Goal: Task Accomplishment & Management: Manage account settings

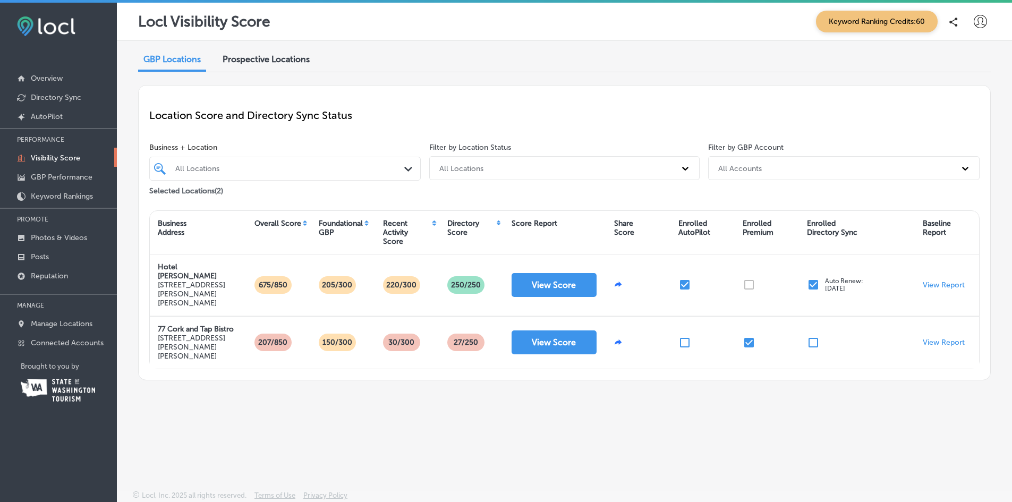
click at [556, 274] on button "View Score" at bounding box center [554, 285] width 85 height 24
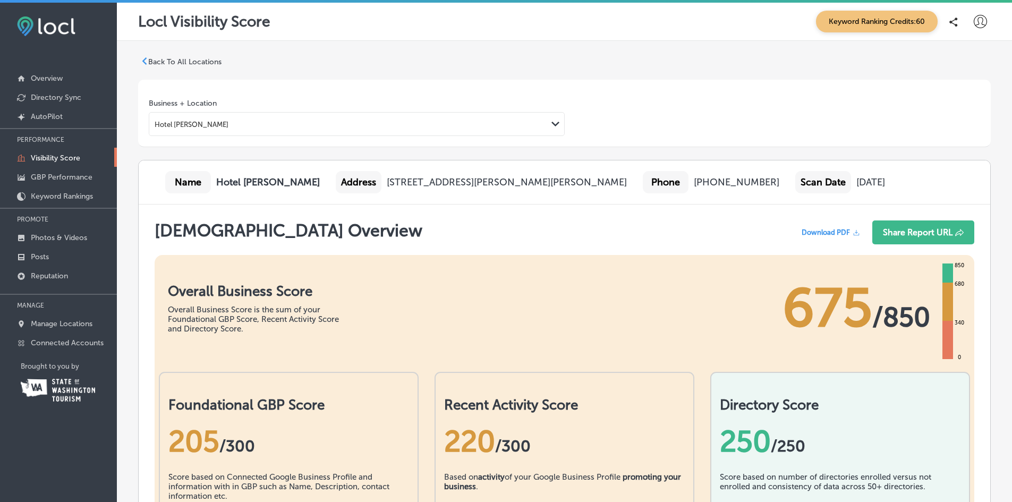
click at [159, 60] on p "Back To All Locations" at bounding box center [184, 61] width 73 height 9
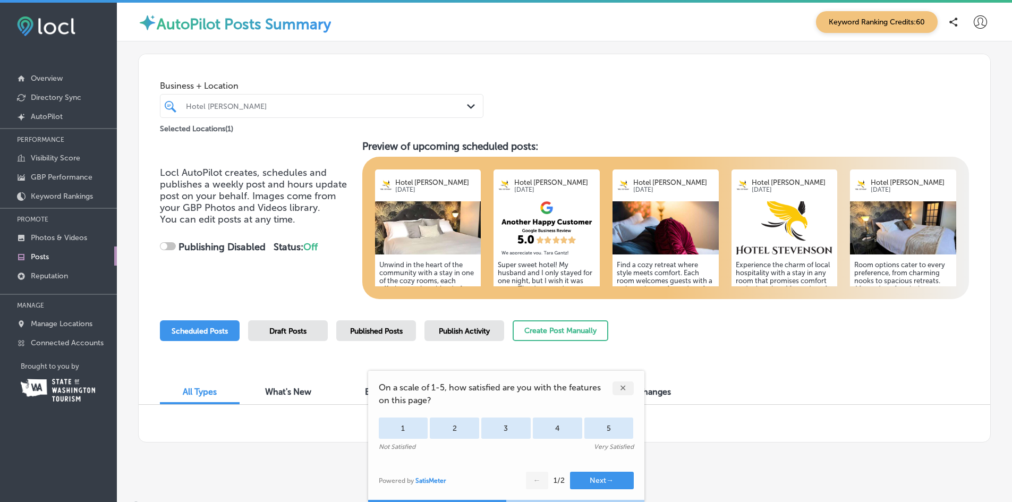
click at [432, 239] on img at bounding box center [428, 227] width 106 height 53
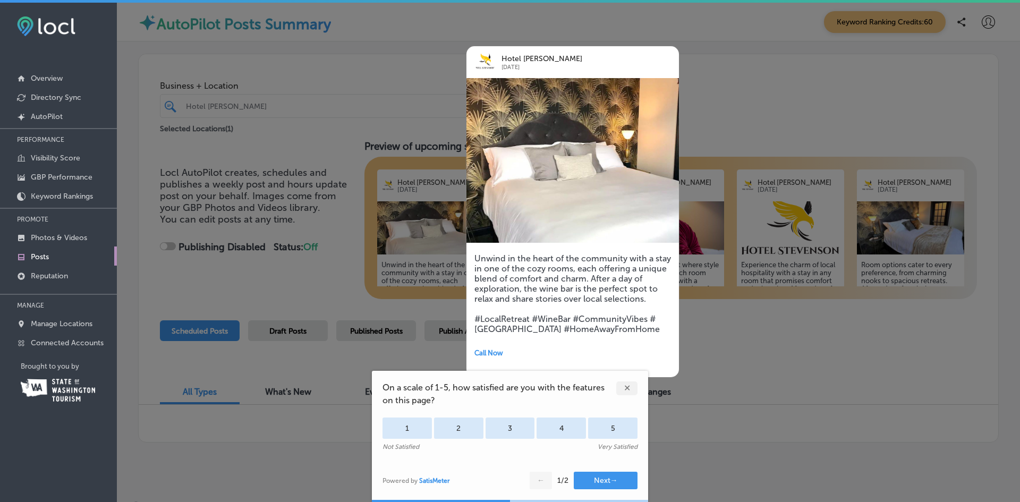
click at [423, 236] on div at bounding box center [510, 251] width 1020 height 502
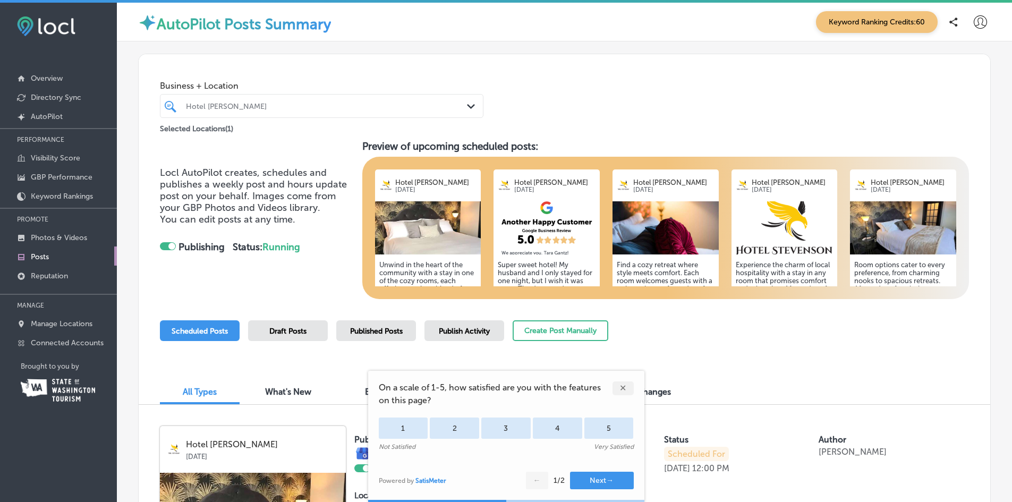
checkbox input "true"
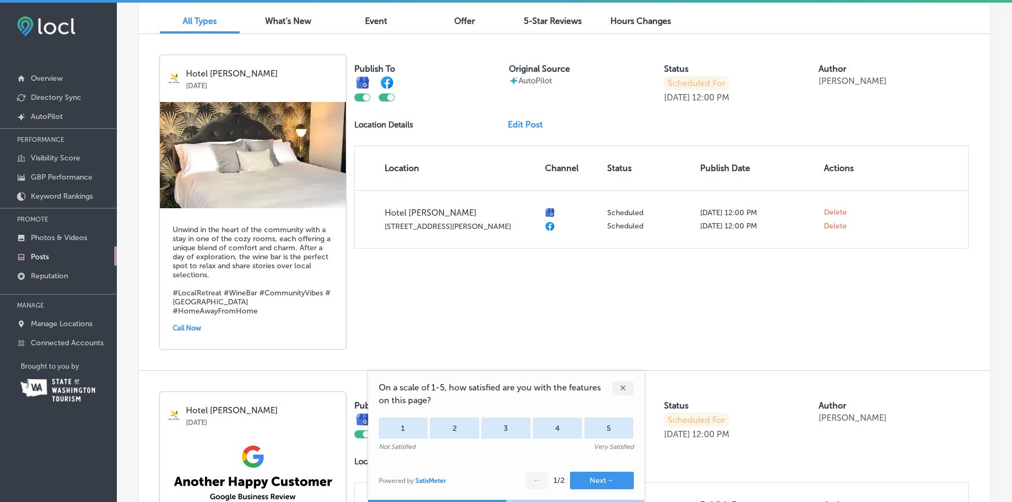
scroll to position [372, 0]
click at [621, 389] on div "✕" at bounding box center [623, 388] width 21 height 14
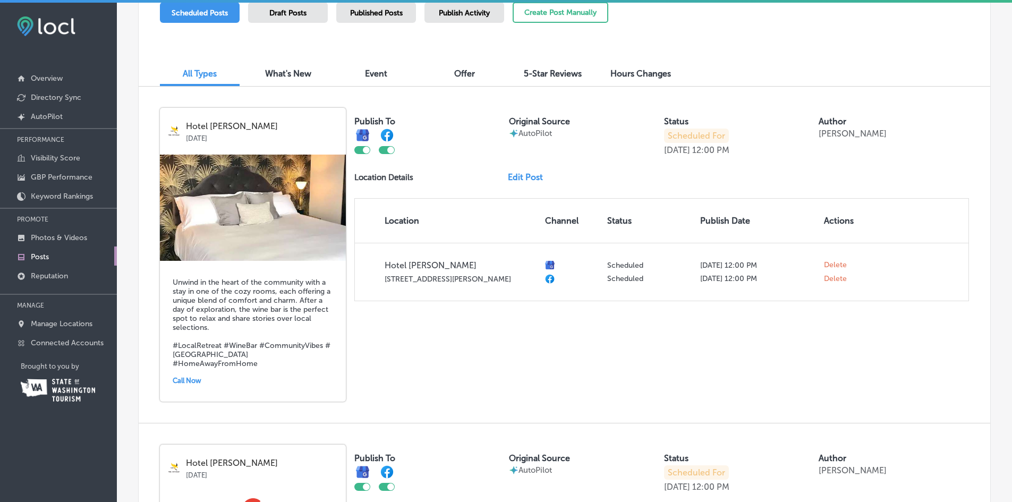
scroll to position [319, 0]
click at [239, 225] on img at bounding box center [253, 207] width 186 height 106
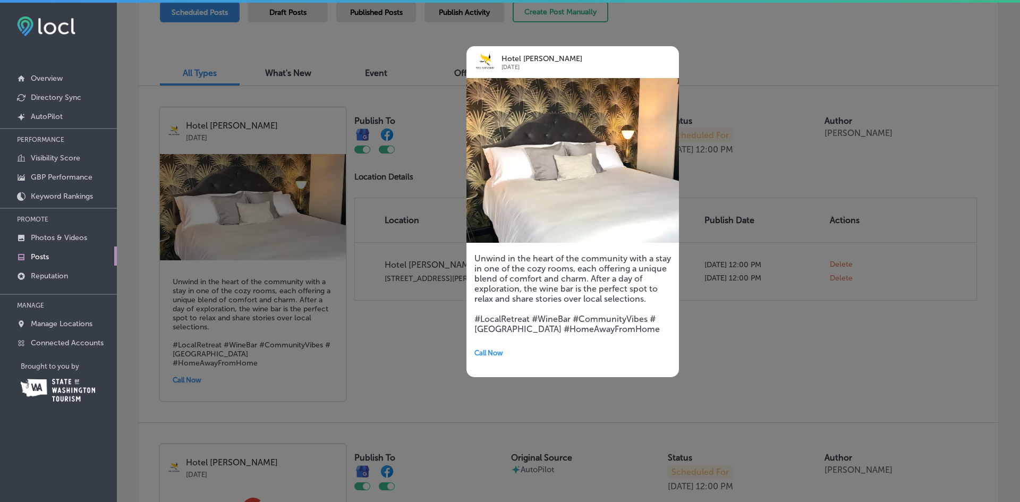
click at [570, 151] on img at bounding box center [572, 160] width 213 height 165
click at [567, 159] on img at bounding box center [572, 160] width 213 height 165
click at [416, 333] on div at bounding box center [510, 251] width 1020 height 502
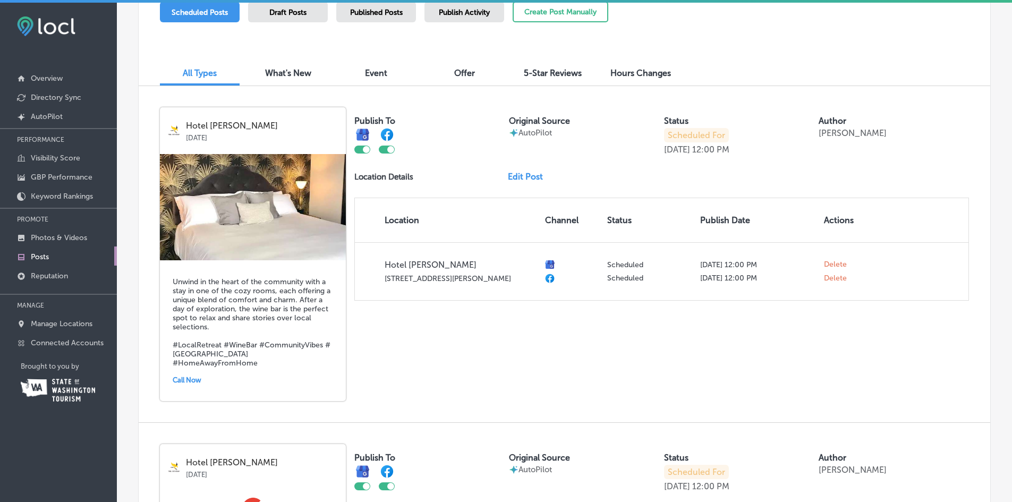
click at [528, 175] on link "Edit Post" at bounding box center [530, 177] width 44 height 10
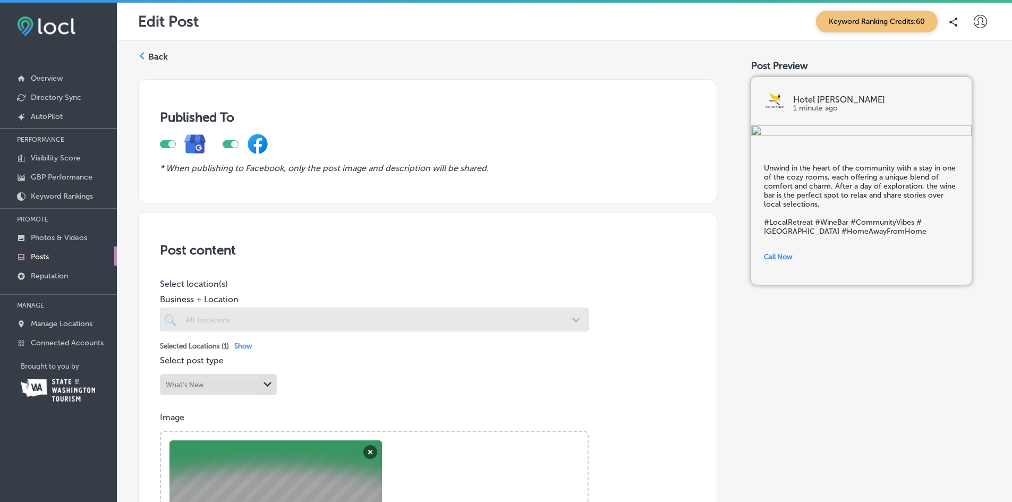
click at [158, 54] on label "Back" at bounding box center [158, 57] width 20 height 12
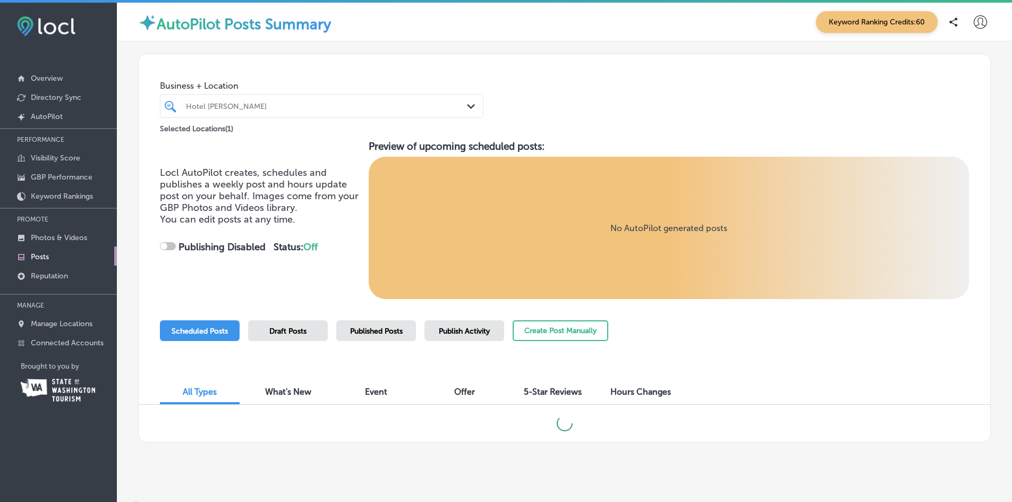
checkbox input "true"
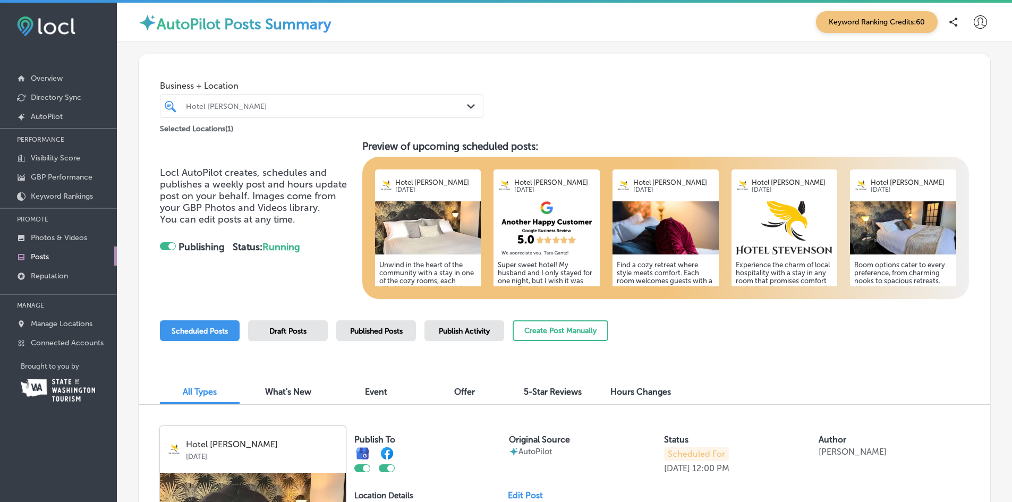
click at [435, 238] on img at bounding box center [428, 227] width 106 height 53
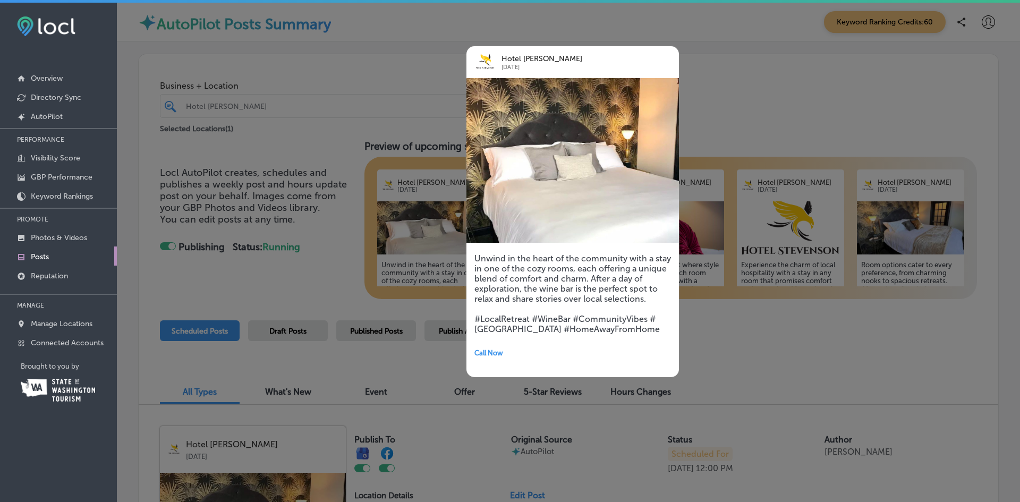
click at [443, 212] on div at bounding box center [510, 251] width 1020 height 502
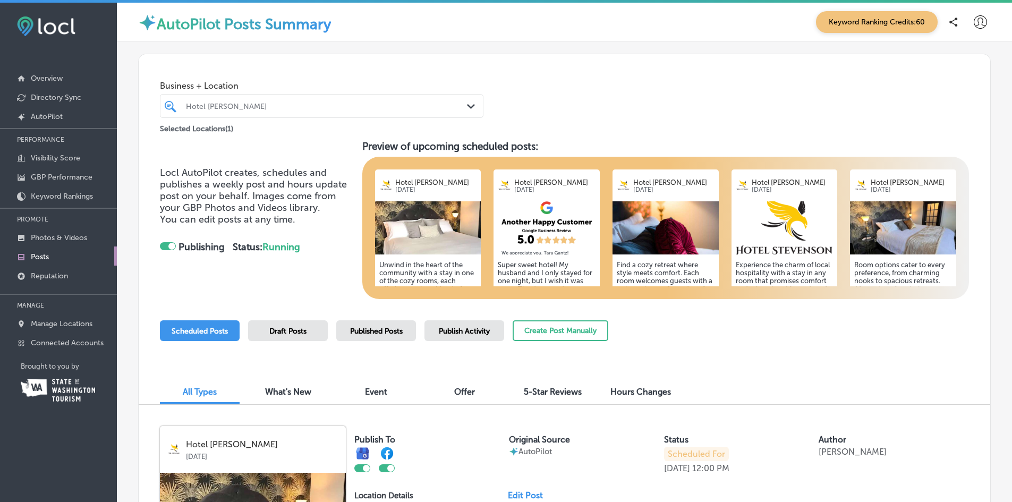
click at [974, 18] on icon at bounding box center [980, 21] width 13 height 13
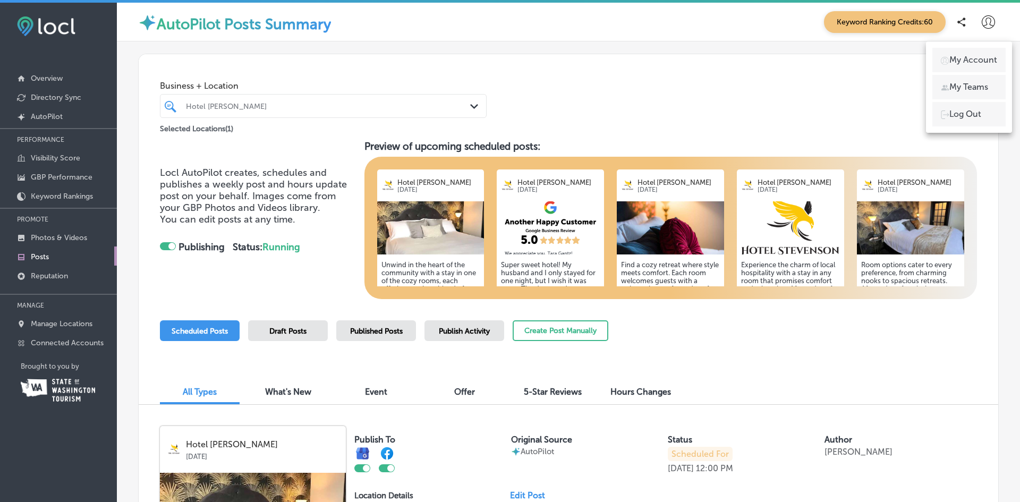
click at [965, 57] on p "My Account" at bounding box center [973, 60] width 48 height 13
select select "US"
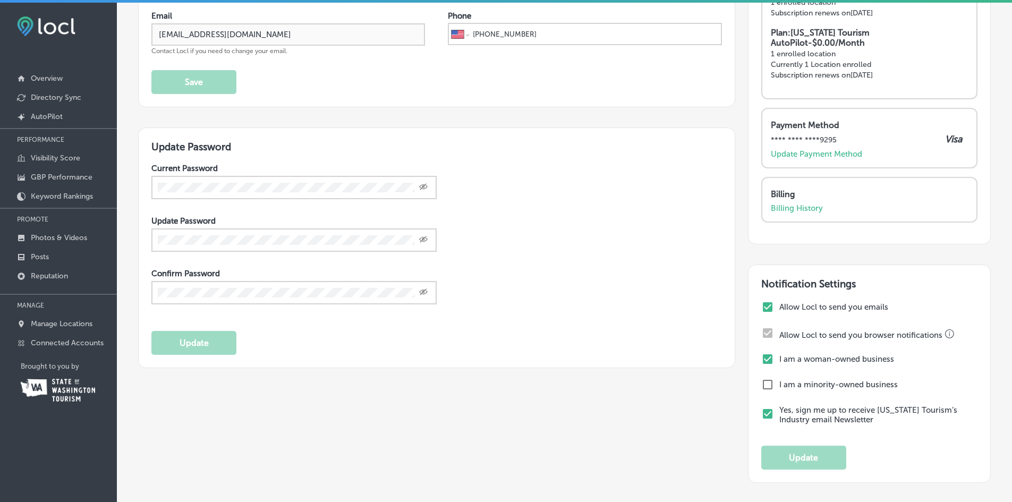
scroll to position [159, 0]
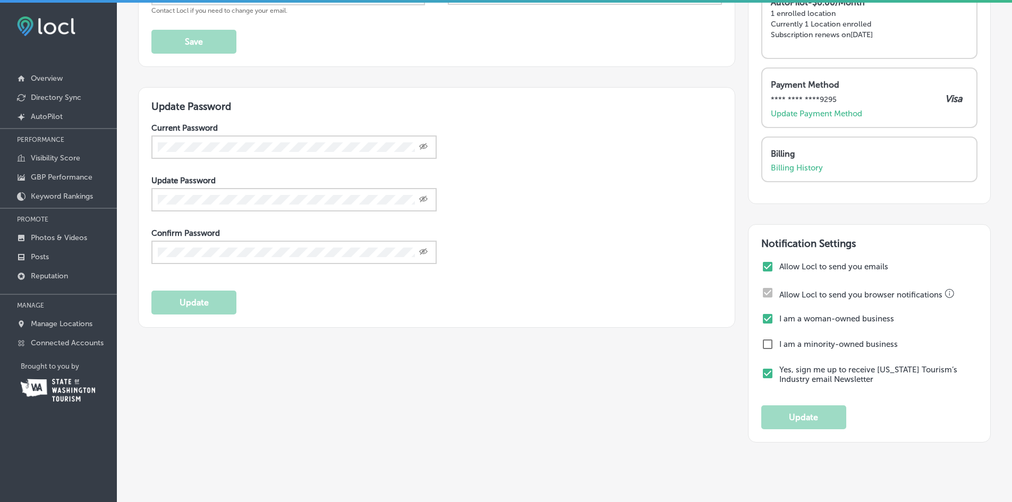
click at [765, 344] on input "checkbox" at bounding box center [767, 344] width 13 height 13
checkbox input "true"
click at [801, 418] on button "Update" at bounding box center [803, 417] width 85 height 24
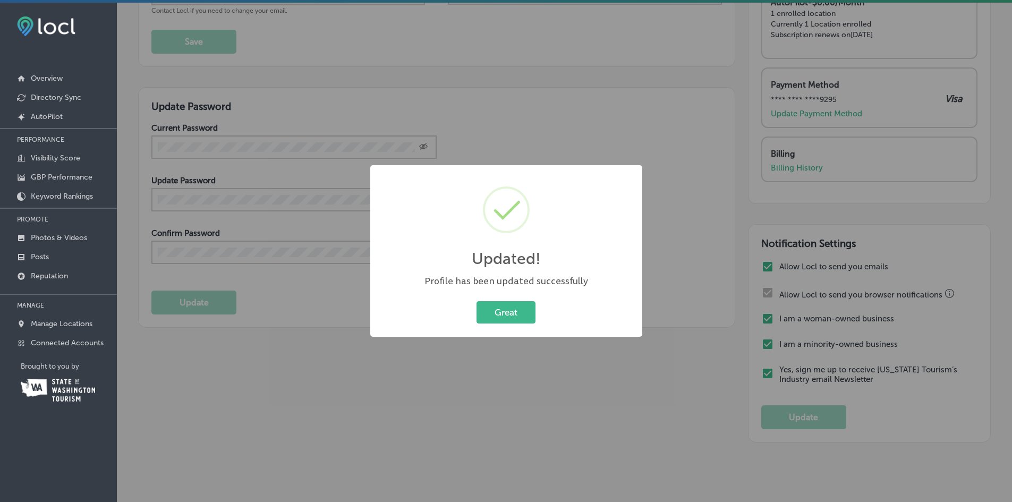
click at [495, 310] on button "Great" at bounding box center [506, 312] width 59 height 22
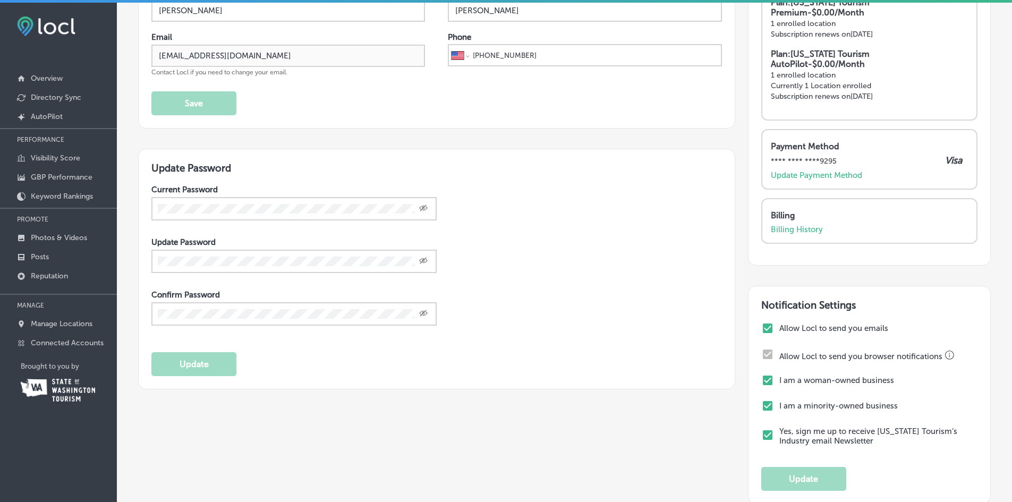
scroll to position [0, 0]
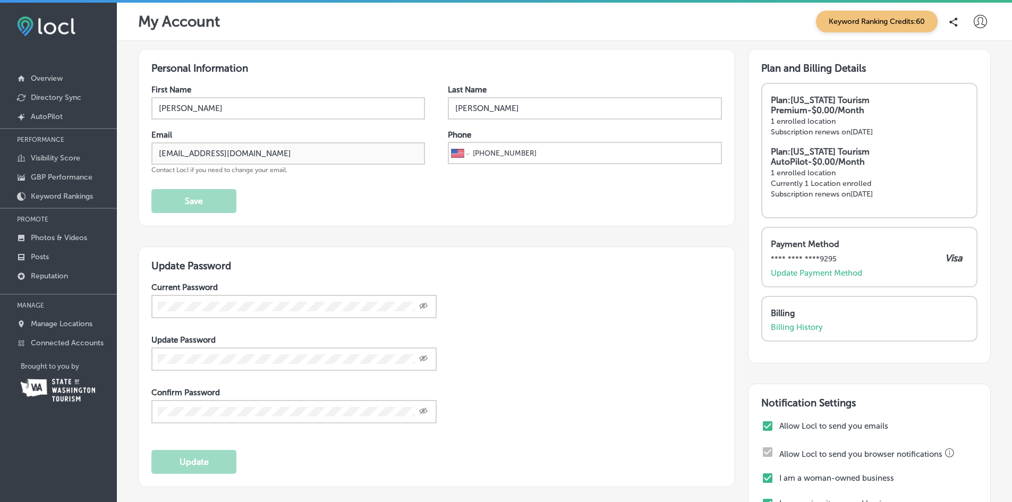
click at [36, 339] on p "Connected Accounts" at bounding box center [67, 342] width 73 height 9
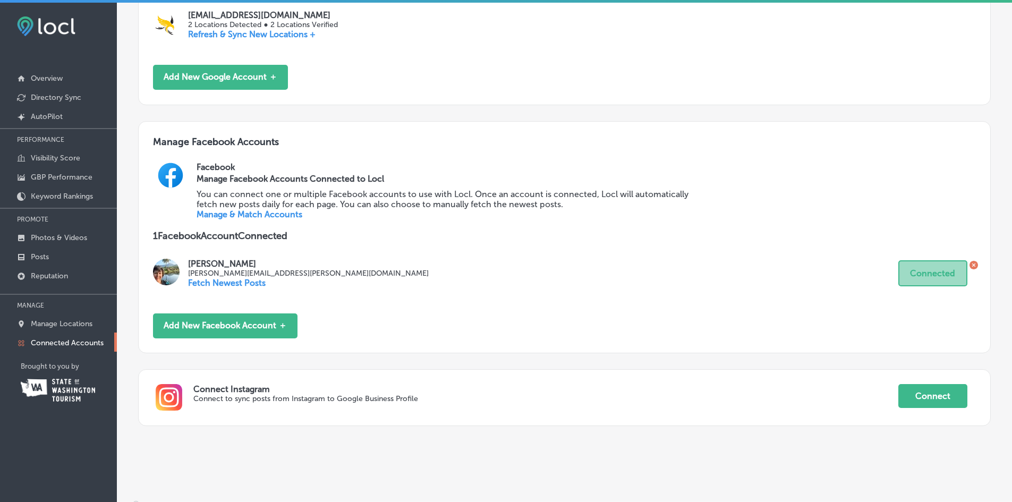
scroll to position [266, 0]
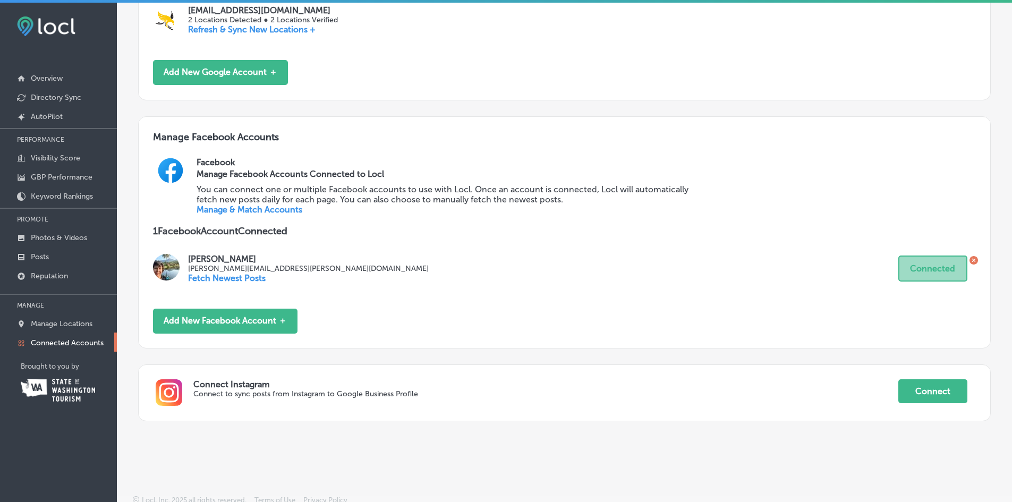
click at [931, 386] on button "Connect" at bounding box center [932, 391] width 69 height 24
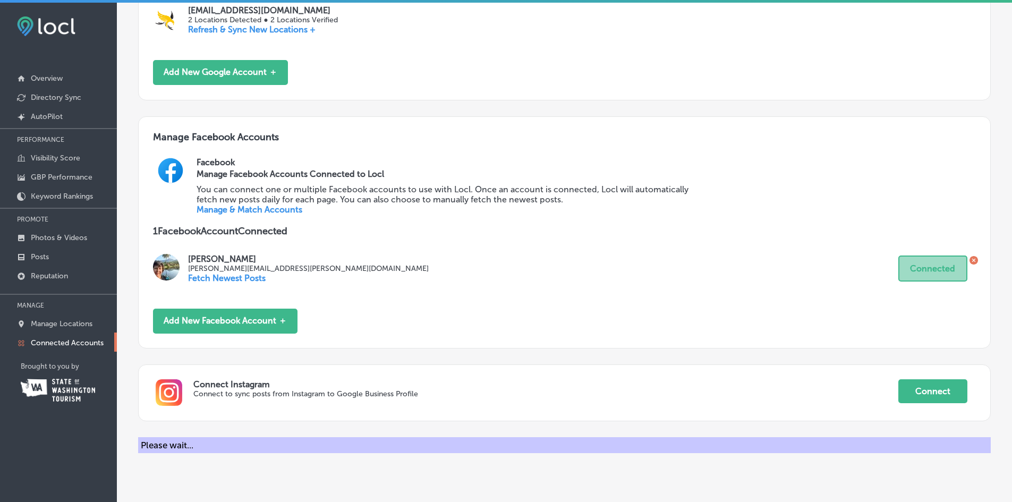
scroll to position [277, 0]
